Goal: Task Accomplishment & Management: Manage account settings

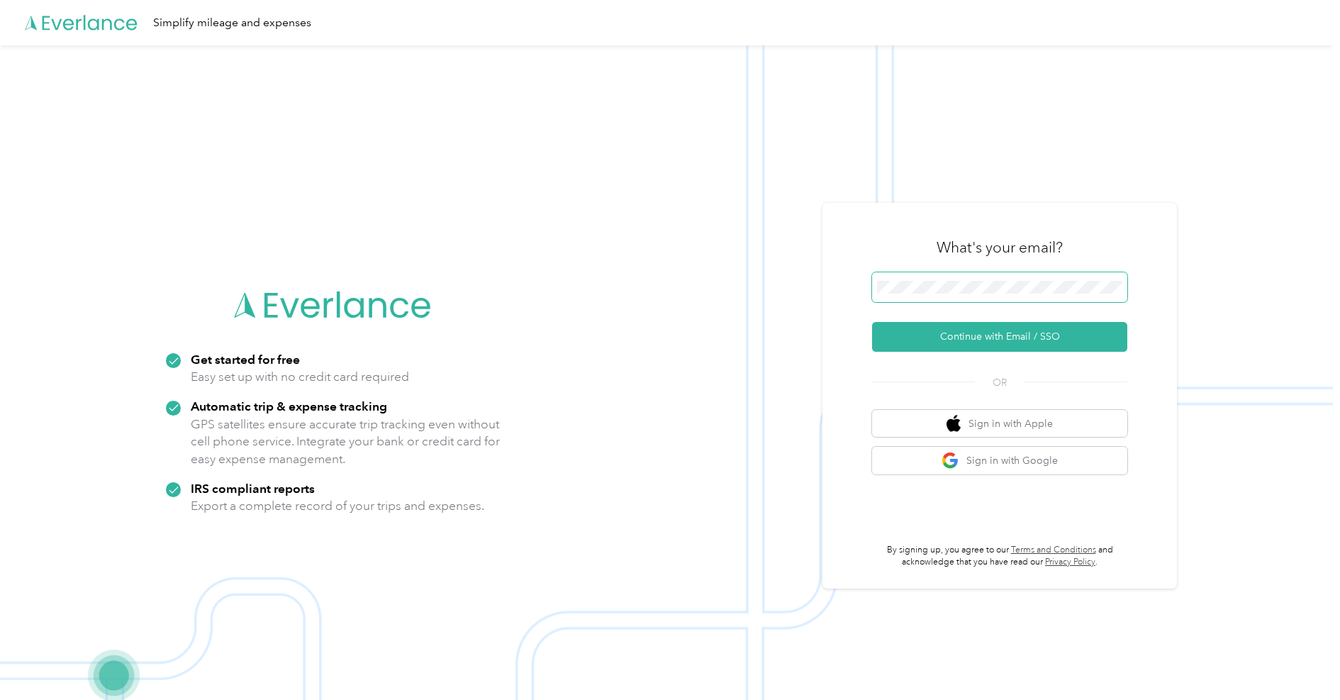
click at [970, 337] on button "Continue with Email / SSO" at bounding box center [999, 337] width 255 height 30
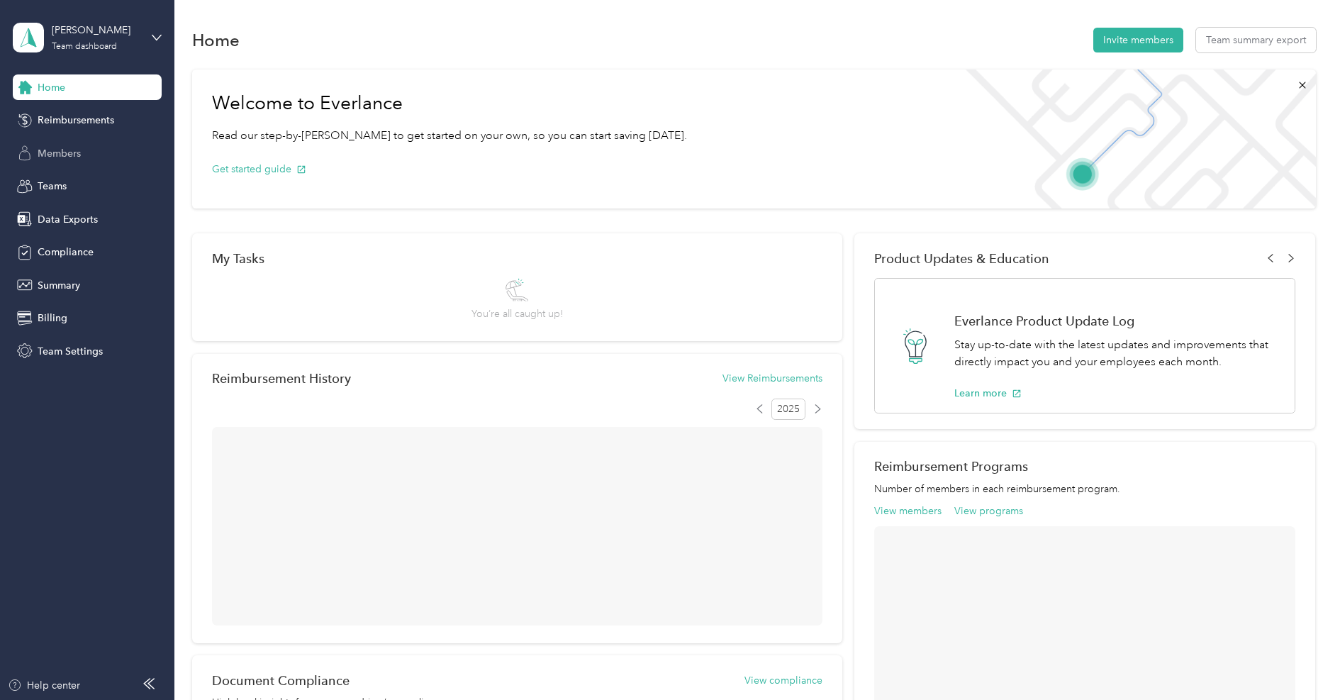
click at [54, 154] on span "Members" at bounding box center [59, 153] width 43 height 15
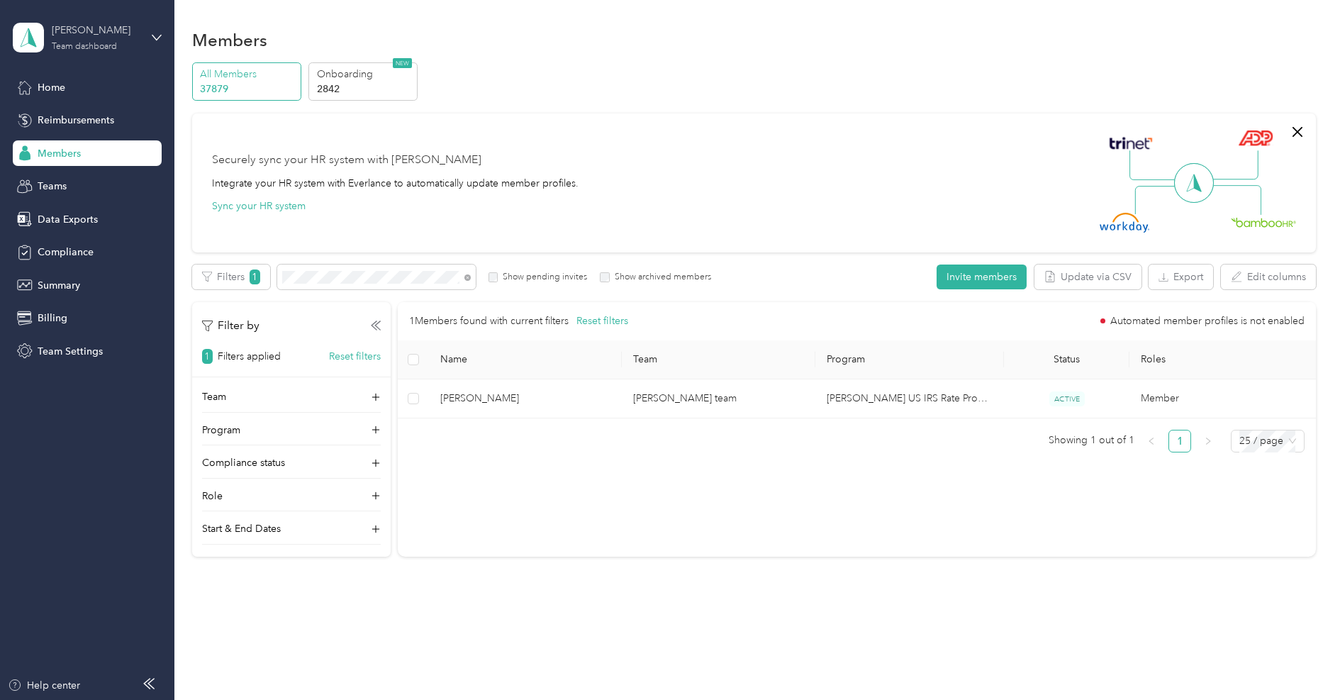
click at [82, 40] on div "[PERSON_NAME] Team dashboard" at bounding box center [96, 37] width 89 height 28
click at [104, 174] on div "Log out" at bounding box center [202, 181] width 359 height 25
